Goal: Find specific page/section: Find specific page/section

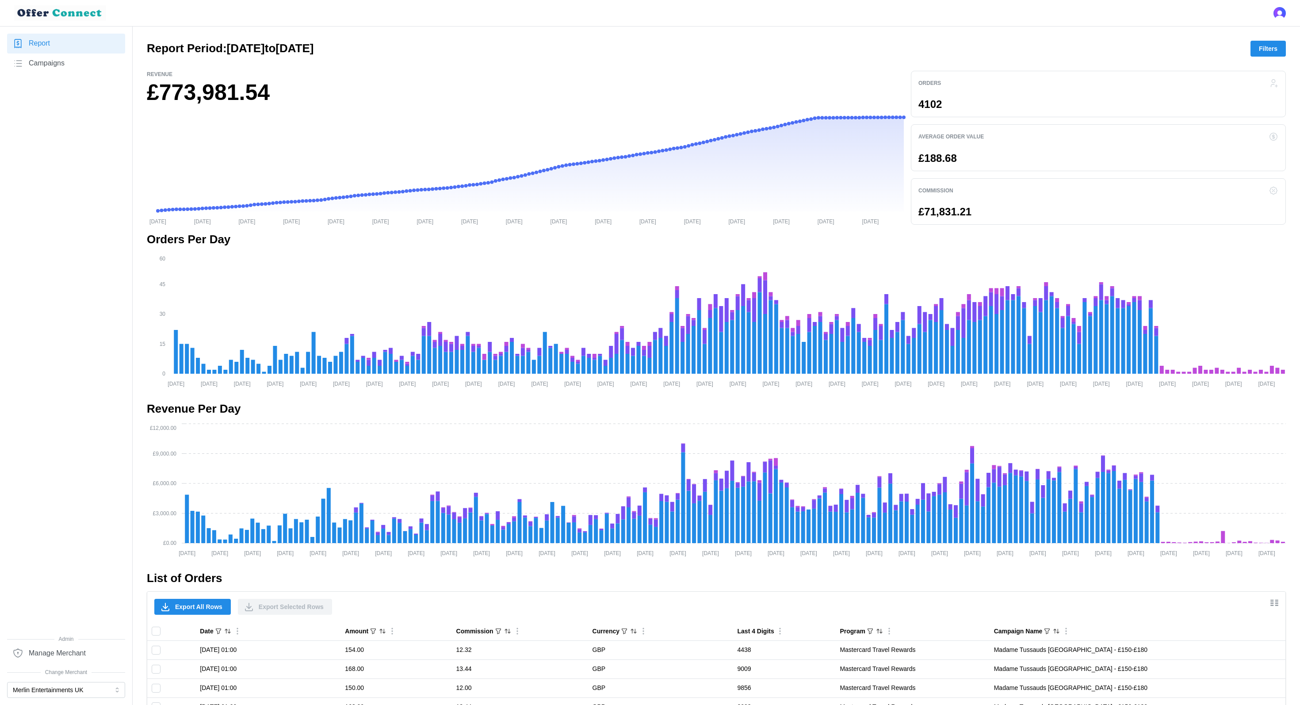
click at [1268, 607] on span "Show/Hide columns" at bounding box center [1275, 603] width 14 height 14
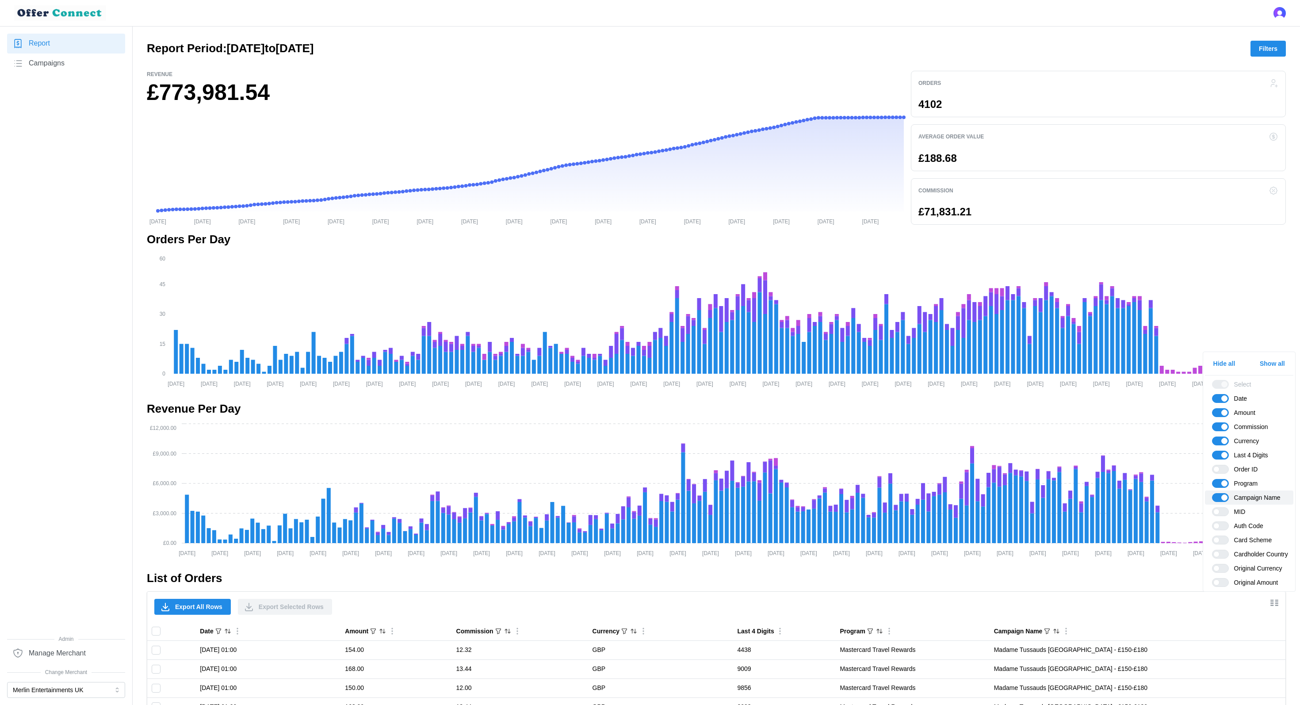
click at [1226, 495] on span at bounding box center [1225, 498] width 6 height 6
click at [1212, 493] on input "Campaign Name" at bounding box center [1212, 493] width 0 height 0
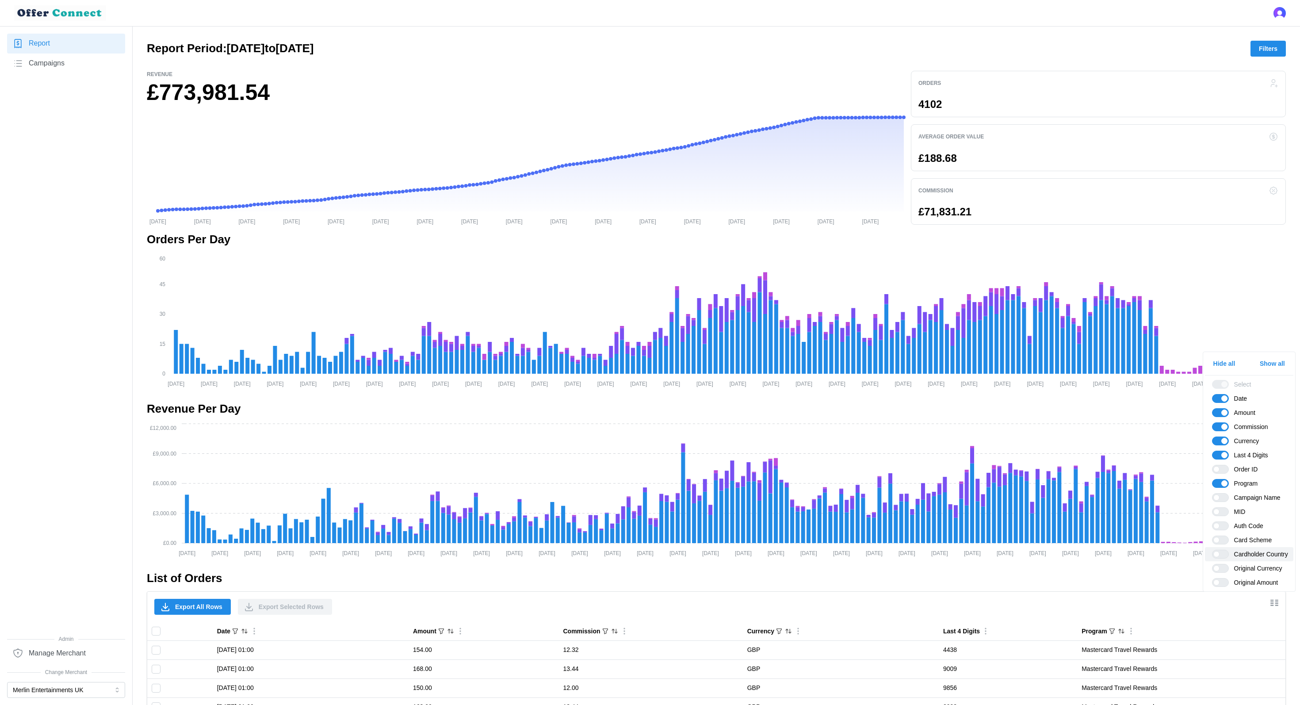
click at [1256, 555] on span "Cardholder Country" at bounding box center [1258, 554] width 59 height 9
click at [1212, 550] on input "Cardholder Country" at bounding box center [1212, 550] width 0 height 0
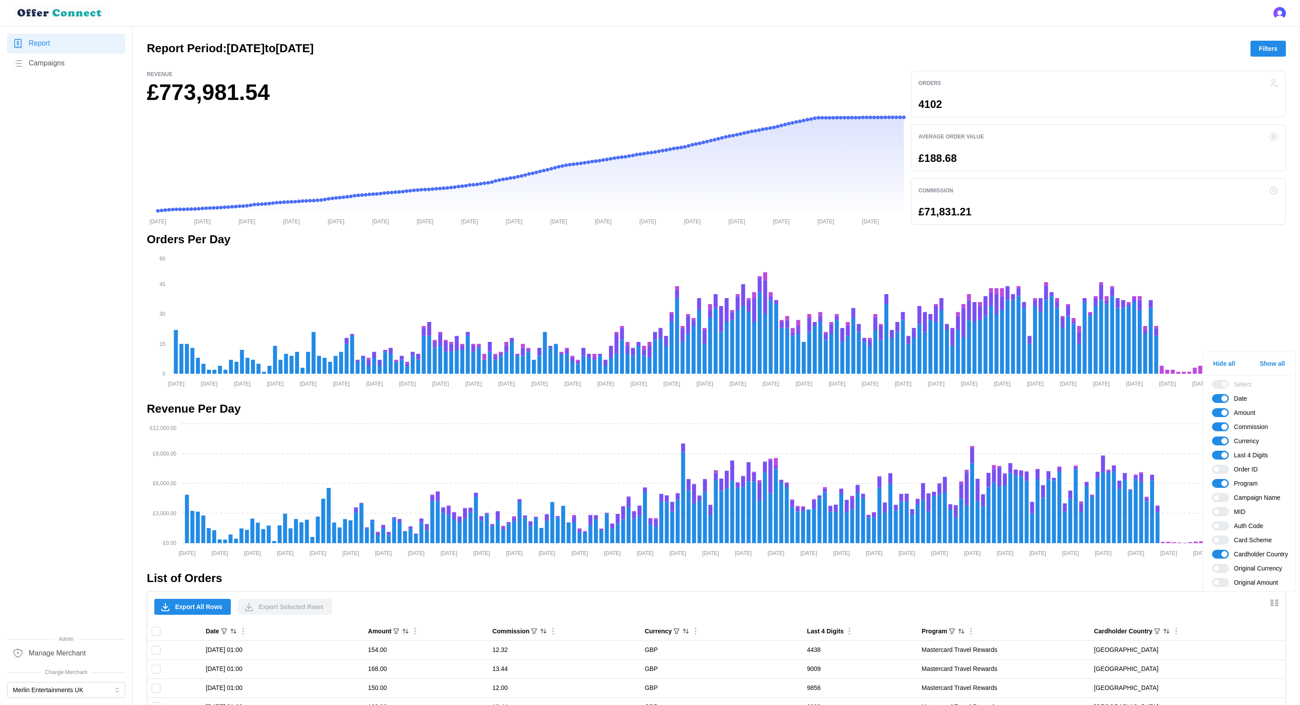
click at [0, 346] on nav "Report Campaigns Admin Manage Merchant Change Merchant Merlin Entertainments UK" at bounding box center [66, 366] width 133 height 679
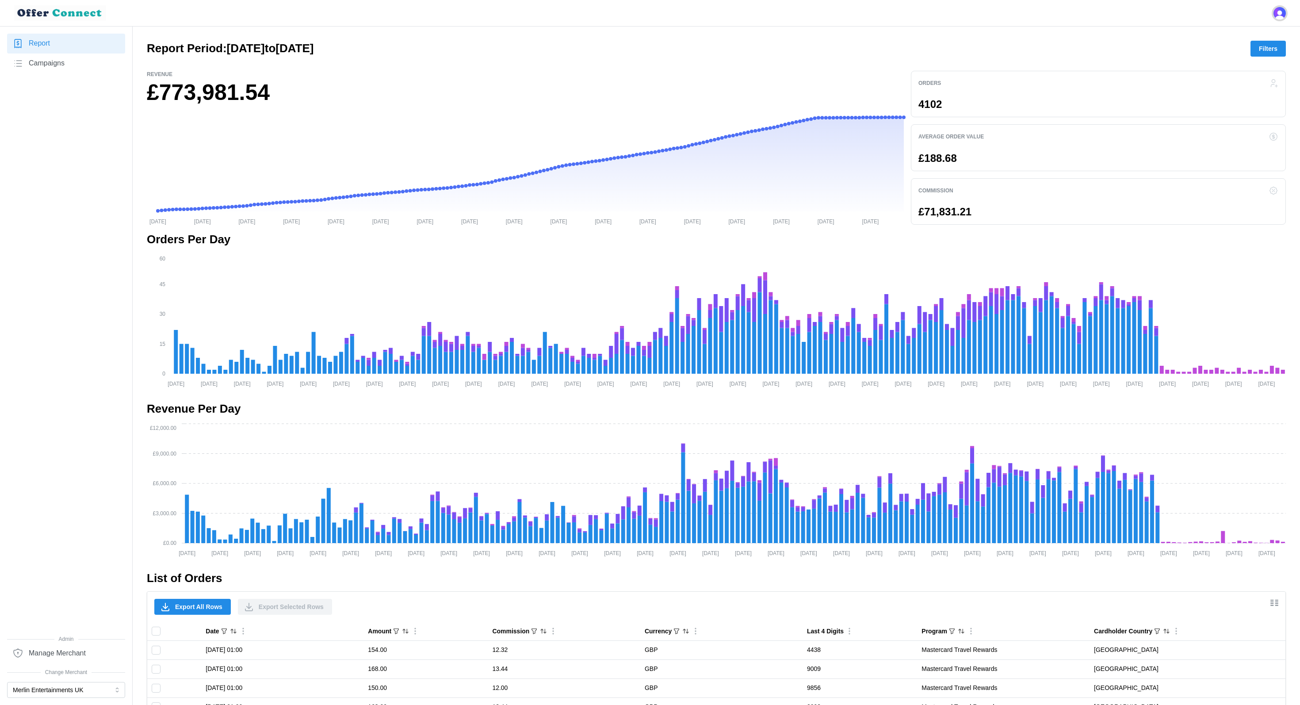
click at [1276, 15] on img "Open user button" at bounding box center [1280, 13] width 12 height 12
click at [1026, 30] on main "Report Period: [DATE] to [DATE] Filters Revenue £773,981.54 [DATE] [DATE] [DATE…" at bounding box center [650, 434] width 1300 height 869
click at [1257, 60] on div at bounding box center [716, 64] width 1139 height 14
click at [1259, 52] on span "Filters" at bounding box center [1268, 48] width 19 height 15
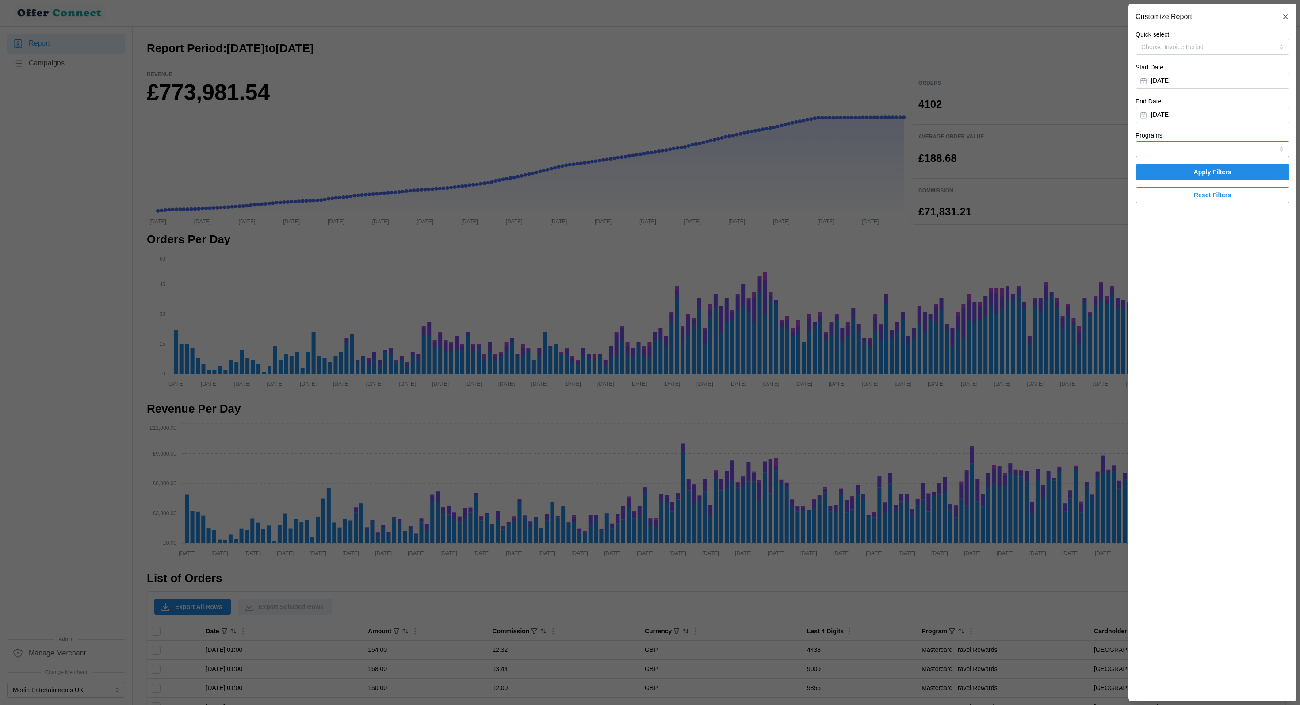
click at [1182, 150] on input "Programs" at bounding box center [1213, 149] width 154 height 16
click at [35, 69] on div at bounding box center [650, 352] width 1300 height 705
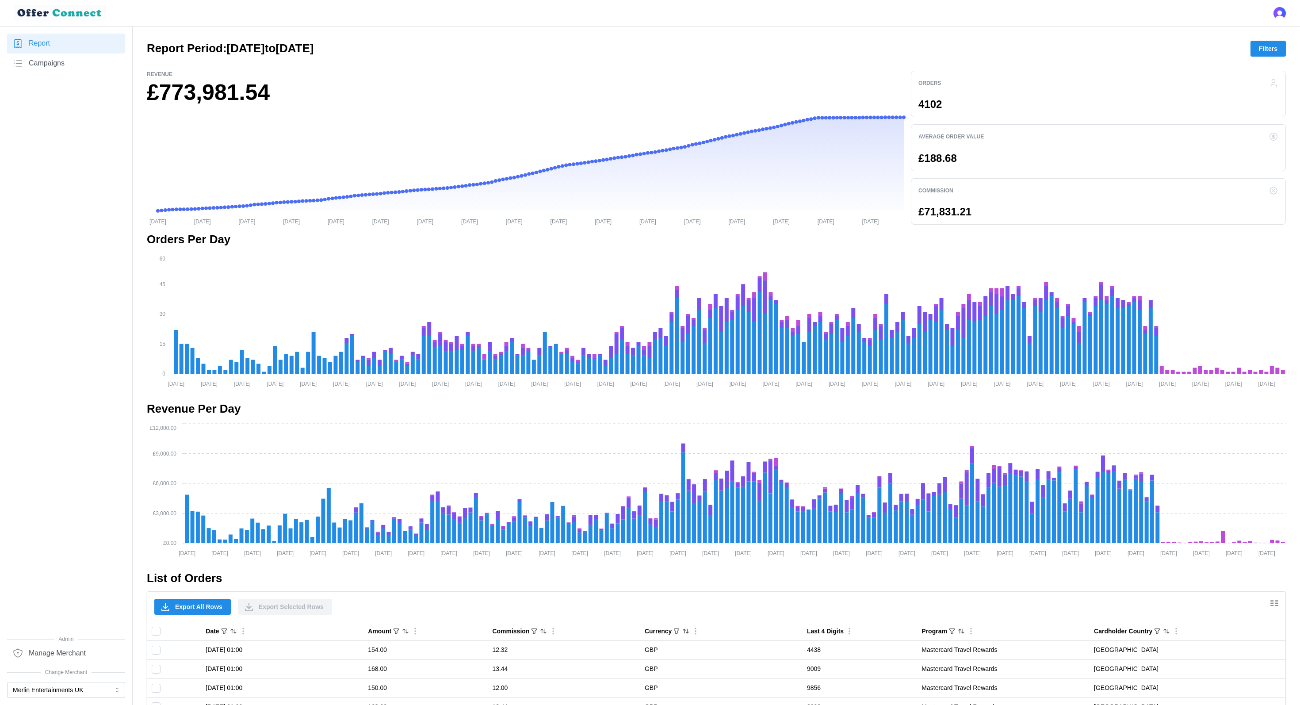
click at [61, 70] on link "Campaigns" at bounding box center [66, 64] width 118 height 20
click at [46, 65] on span "Campaigns" at bounding box center [47, 63] width 36 height 11
click at [81, 65] on link "Campaigns" at bounding box center [66, 64] width 118 height 20
click at [44, 61] on span "Campaigns" at bounding box center [47, 63] width 36 height 11
click at [80, 91] on div "Report Campaigns" at bounding box center [66, 335] width 118 height 602
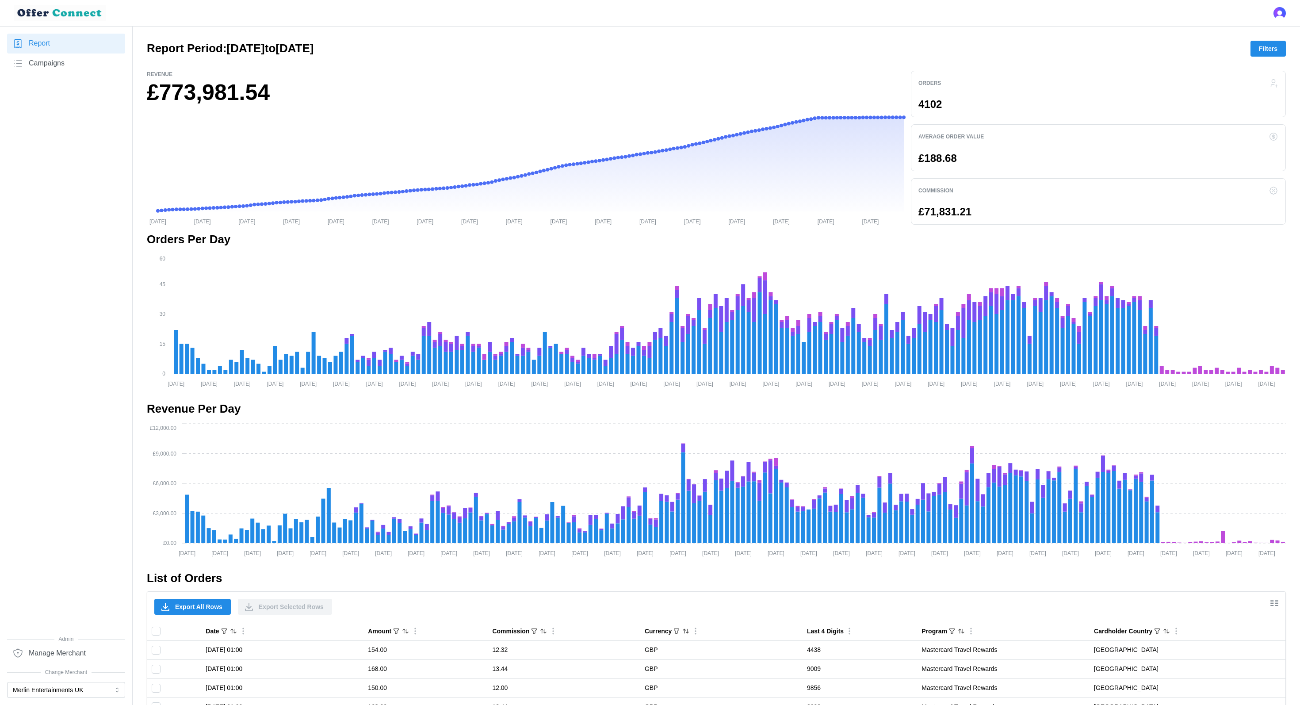
click at [54, 58] on span "Campaigns" at bounding box center [47, 63] width 36 height 11
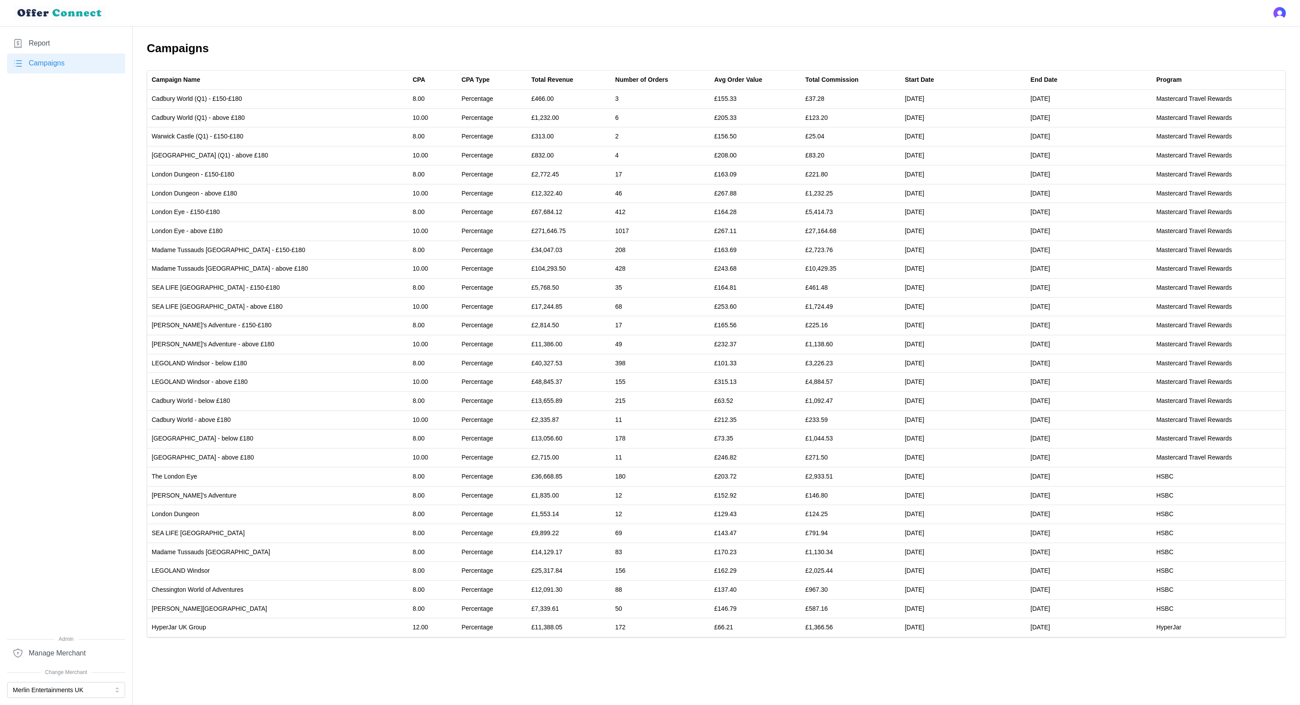
click at [1145, 13] on div at bounding box center [650, 13] width 1300 height 26
